Goal: Task Accomplishment & Management: Use online tool/utility

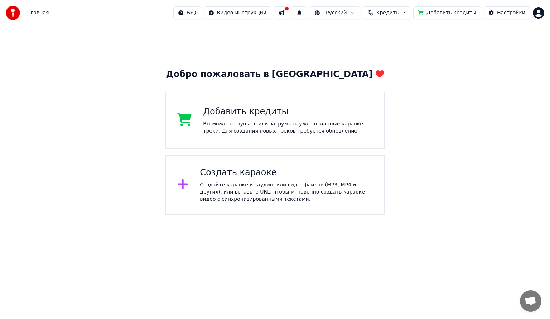
click at [236, 177] on div "Создать караоке" at bounding box center [286, 172] width 173 height 11
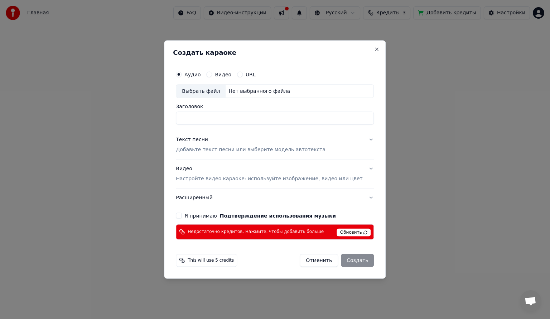
click at [228, 121] on input "Заголовок" at bounding box center [275, 118] width 198 height 13
type input "*****"
click at [210, 150] on p "Добавьте текст песни или выберите модель автотекста" at bounding box center [251, 149] width 150 height 7
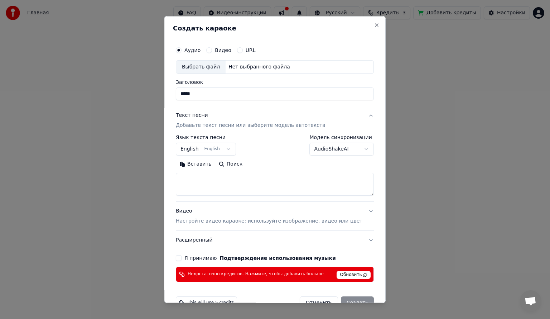
click at [198, 183] on textarea at bounding box center [275, 183] width 198 height 23
click at [200, 182] on textarea at bounding box center [275, 183] width 198 height 23
click at [195, 176] on textarea at bounding box center [275, 183] width 198 height 23
click at [206, 178] on textarea at bounding box center [275, 183] width 198 height 23
click at [193, 178] on textarea at bounding box center [275, 183] width 198 height 23
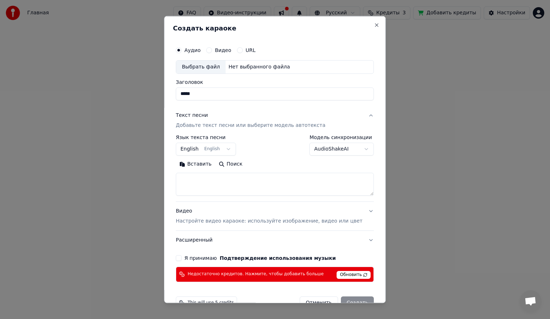
click at [193, 178] on textarea at bounding box center [275, 183] width 198 height 23
click at [207, 163] on button "Вставить" at bounding box center [195, 163] width 39 height 11
type textarea "**********"
click at [182, 257] on button "Я принимаю Подтверждение использования музыки" at bounding box center [179, 258] width 6 height 6
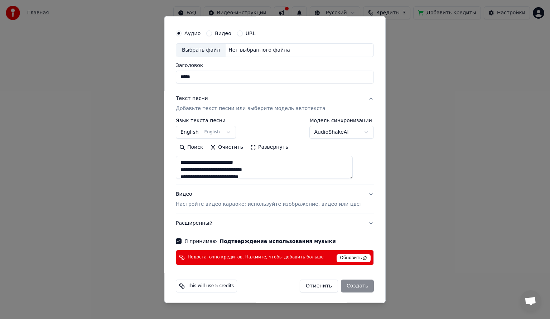
scroll to position [17, 0]
click at [344, 284] on div "Отменить Создать" at bounding box center [337, 285] width 74 height 13
click at [344, 256] on span "Обновить" at bounding box center [354, 257] width 34 height 8
click at [337, 257] on span "Обновить" at bounding box center [354, 257] width 34 height 8
click at [339, 258] on span "Обновить" at bounding box center [354, 257] width 34 height 8
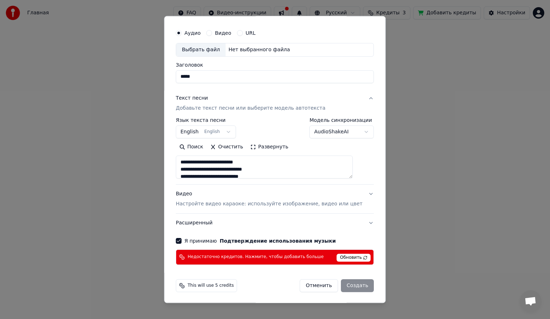
click at [339, 258] on span "Обновить" at bounding box center [354, 257] width 34 height 8
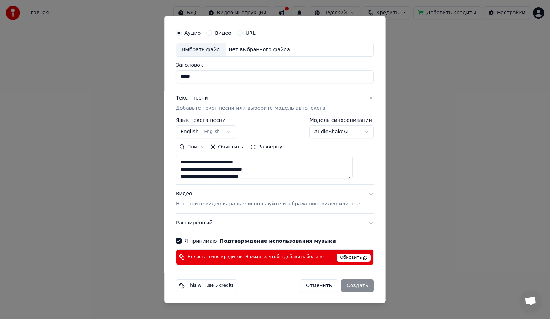
click at [339, 258] on span "Обновить" at bounding box center [354, 257] width 34 height 8
click at [337, 256] on span "Обновить" at bounding box center [354, 257] width 34 height 8
click at [342, 288] on div "Отменить Создать" at bounding box center [337, 285] width 74 height 13
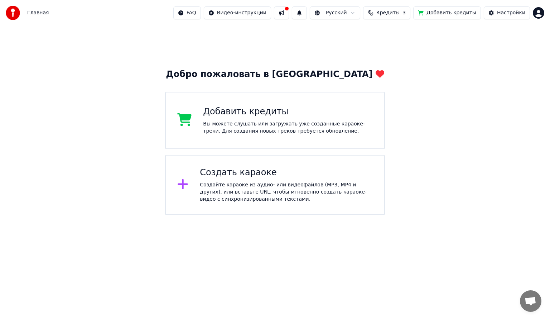
click at [331, 128] on div "Вы можете слушать или загружать уже созданные караоке-треки. Для создания новых…" at bounding box center [288, 127] width 170 height 14
